Goal: Task Accomplishment & Management: Use online tool/utility

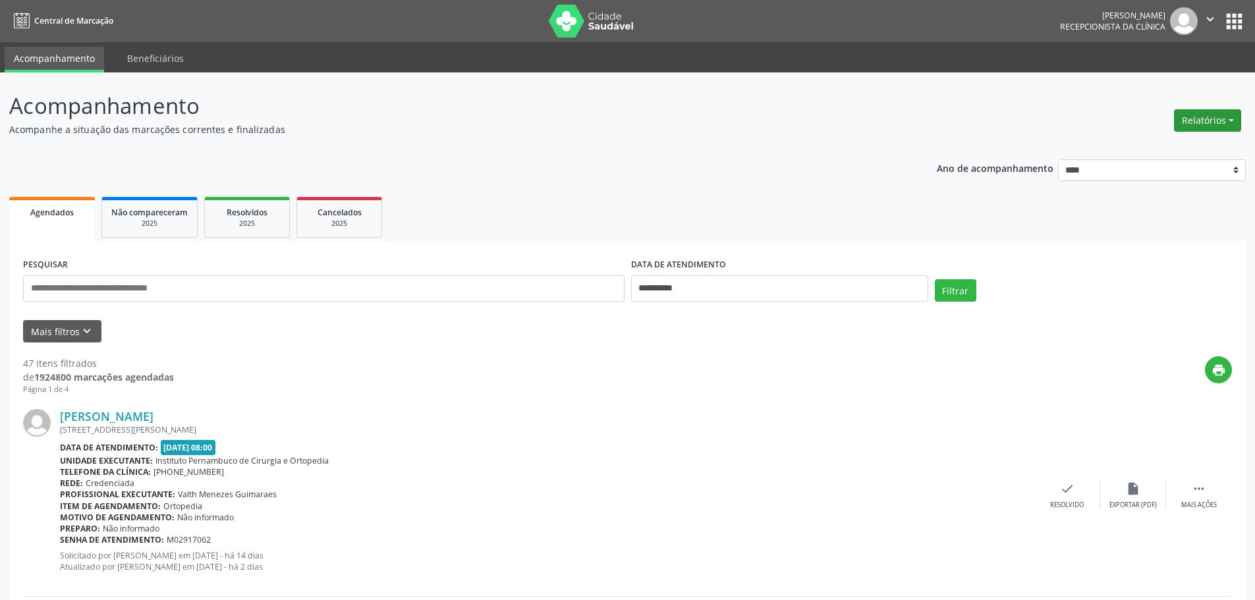
click at [1208, 118] on button "Relatórios" at bounding box center [1207, 120] width 67 height 22
click at [1161, 148] on link "Agendamentos" at bounding box center [1171, 149] width 142 height 18
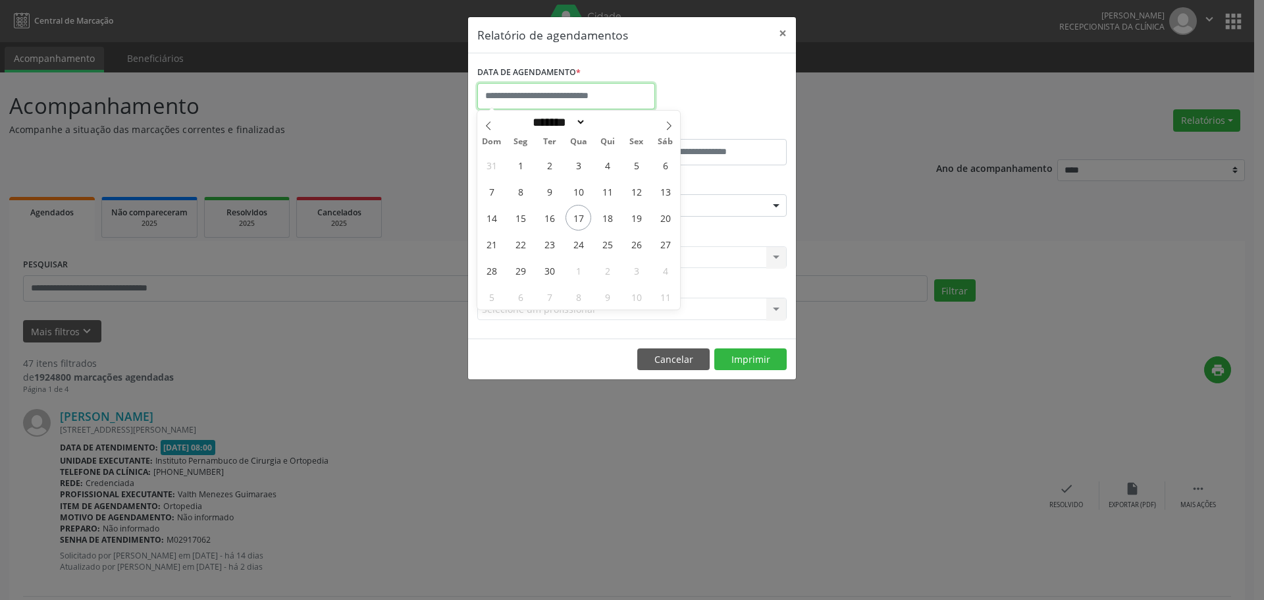
click at [549, 91] on input "text" at bounding box center [566, 96] width 178 height 26
click at [603, 221] on span "18" at bounding box center [608, 218] width 26 height 26
type input "**********"
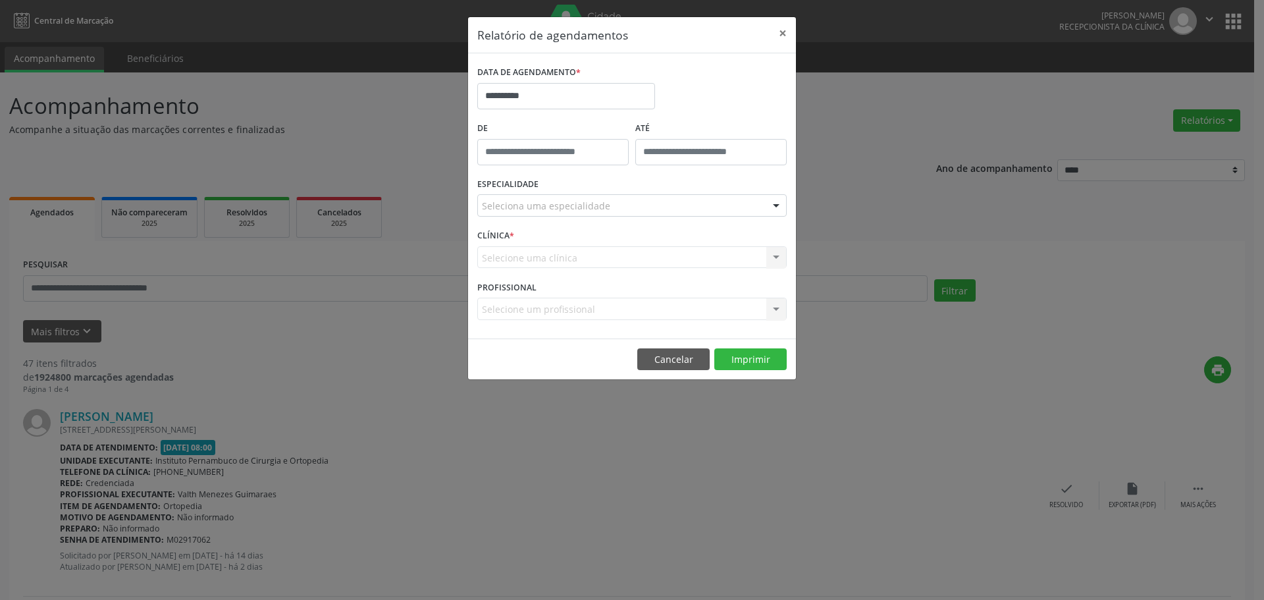
click at [608, 184] on div "ESPECIALIDADE Seleciona uma especialidade Todas as especialidades Alergologia A…" at bounding box center [632, 200] width 316 height 51
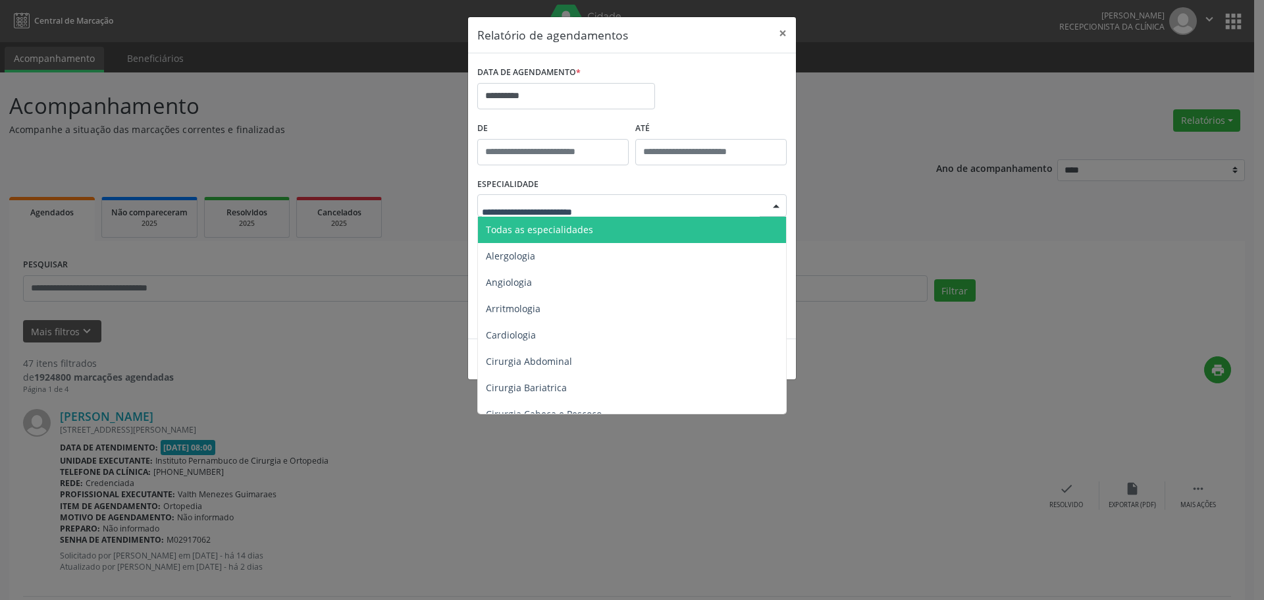
click at [603, 221] on span "Todas as especialidades" at bounding box center [633, 230] width 310 height 26
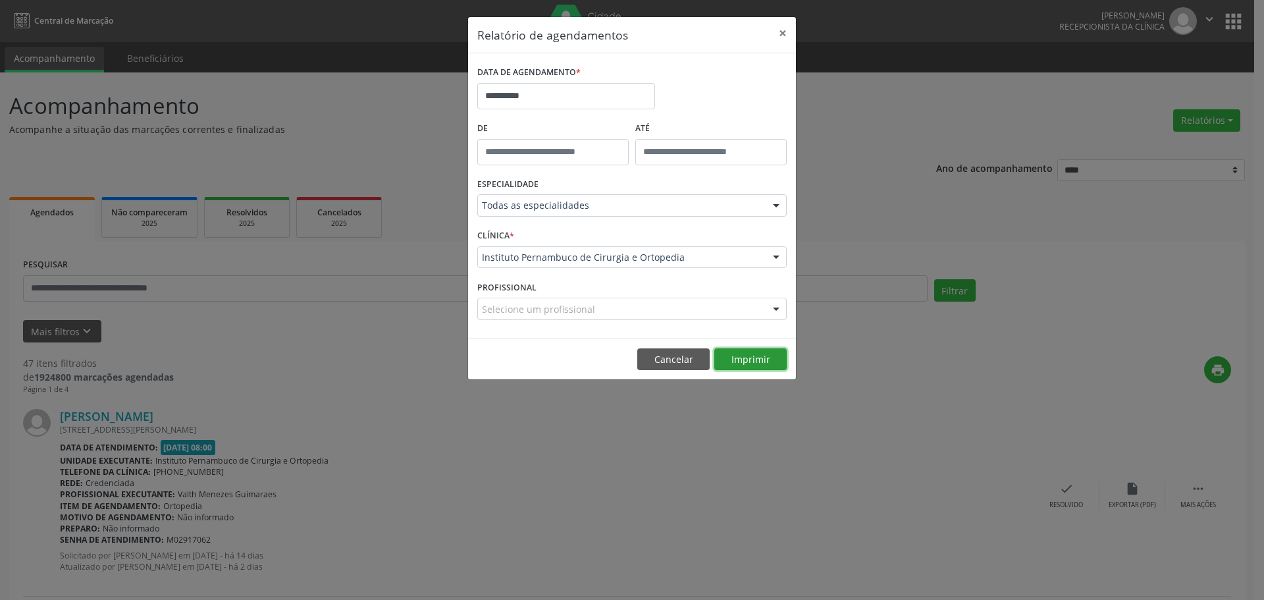
click at [740, 358] on button "Imprimir" at bounding box center [751, 359] width 72 height 22
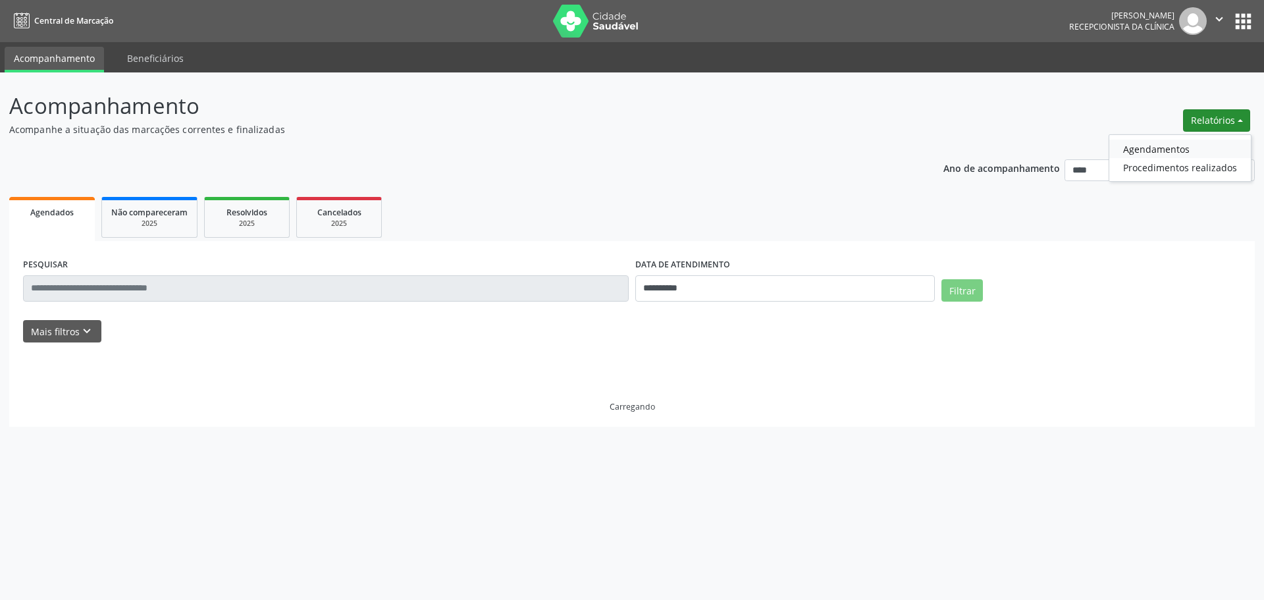
click at [1197, 146] on link "Agendamentos" at bounding box center [1181, 149] width 142 height 18
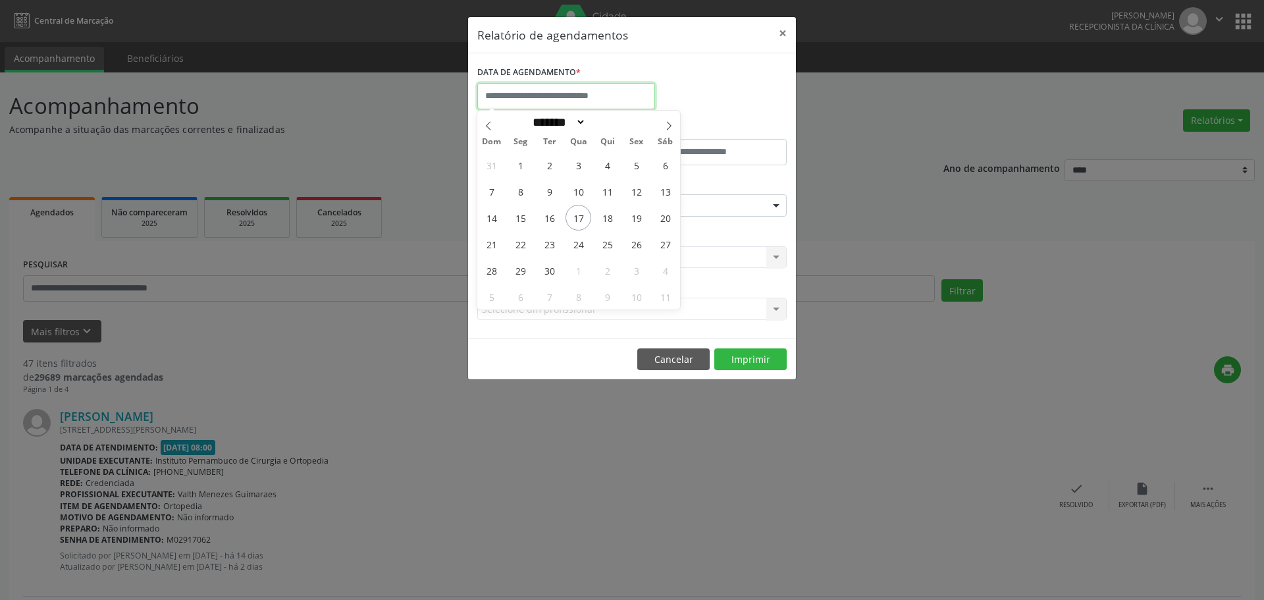
click at [590, 95] on input "text" at bounding box center [566, 96] width 178 height 26
click at [551, 293] on span "7" at bounding box center [550, 297] width 26 height 26
type input "**********"
click at [551, 293] on span "7" at bounding box center [550, 297] width 26 height 26
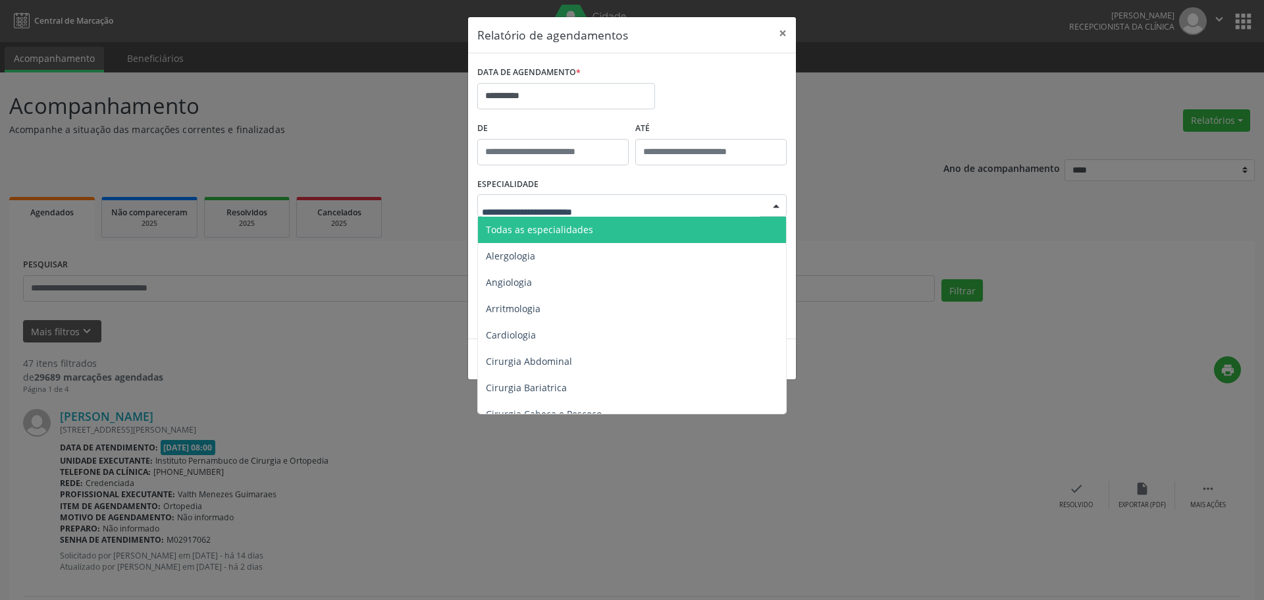
click at [582, 196] on div at bounding box center [632, 205] width 310 height 22
click at [585, 219] on span "Todas as especialidades" at bounding box center [633, 230] width 310 height 26
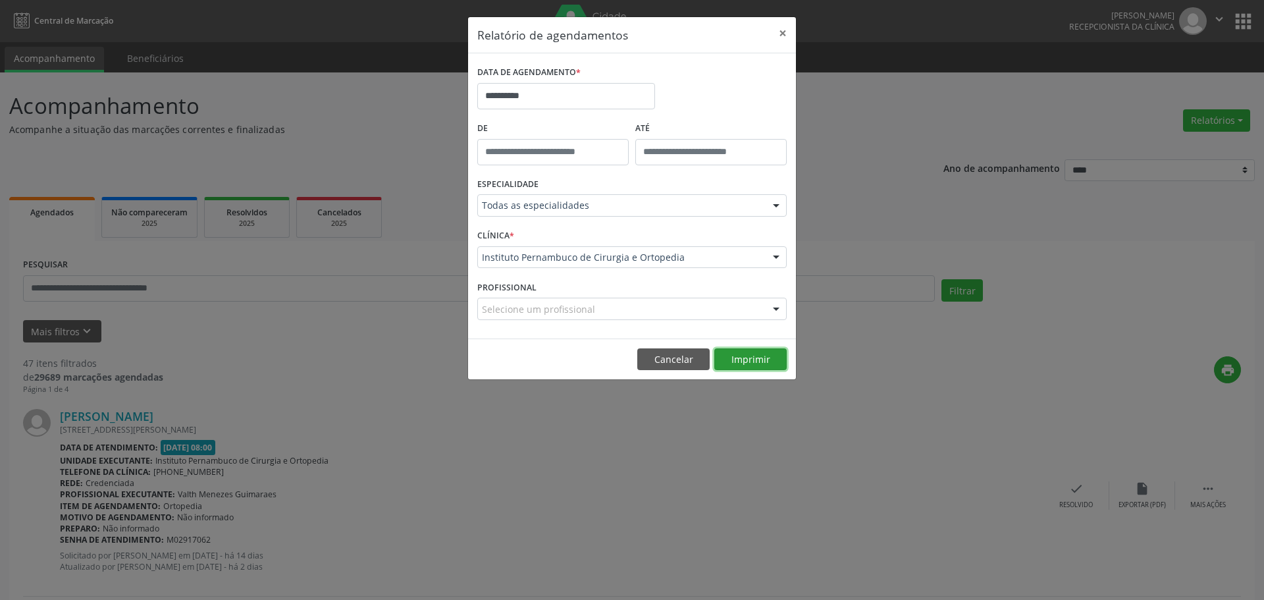
click at [750, 367] on button "Imprimir" at bounding box center [751, 359] width 72 height 22
